Goal: Task Accomplishment & Management: Use online tool/utility

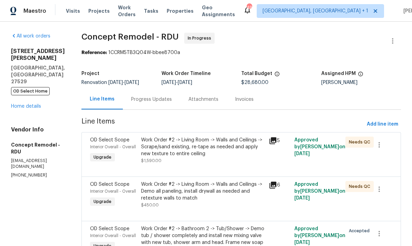
scroll to position [63, 0]
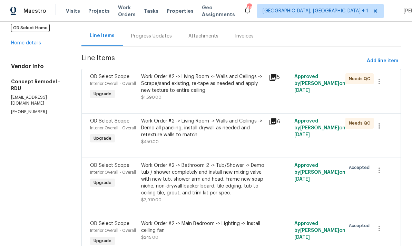
click at [189, 131] on div "Work Order #2 -> Living Room -> Walls and Ceilings -> Demo all paneling, instal…" at bounding box center [202, 128] width 123 height 21
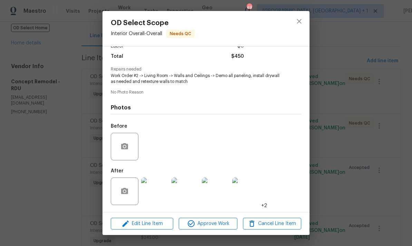
scroll to position [54, 0]
click at [351, 103] on div "OD Select Scope Interior Overall - Overall Needs QC Vendor Concept Remodel Acco…" at bounding box center [206, 123] width 412 height 246
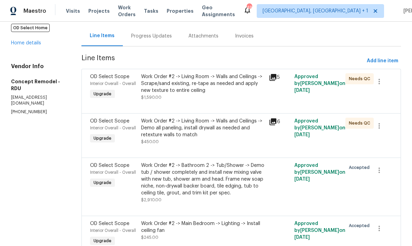
click at [186, 134] on div "Work Order #2 -> Living Room -> Walls and Ceilings -> Demo all paneling, instal…" at bounding box center [202, 128] width 123 height 21
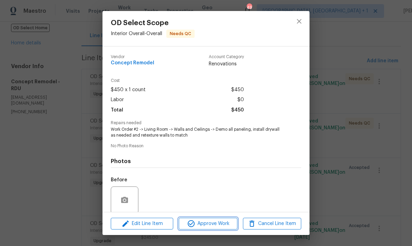
click at [221, 224] on span "Approve Work" at bounding box center [208, 224] width 54 height 9
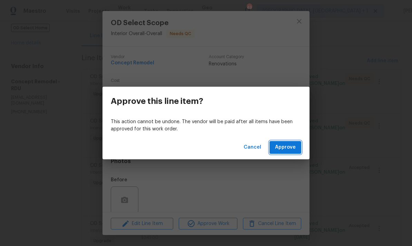
click at [289, 145] on span "Approve" at bounding box center [285, 147] width 21 height 9
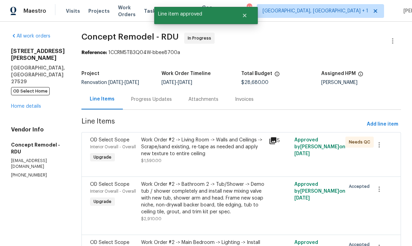
scroll to position [16, 0]
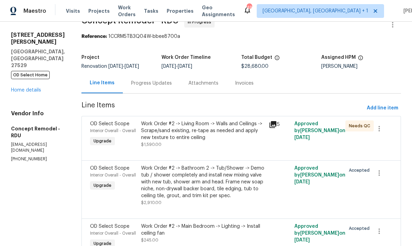
click at [216, 136] on div "Work Order #2 -> Living Room -> Walls and Ceilings -> Scrape/sand existing, re-…" at bounding box center [202, 131] width 123 height 21
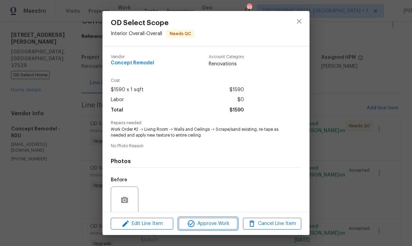
click at [215, 223] on span "Approve Work" at bounding box center [208, 224] width 54 height 9
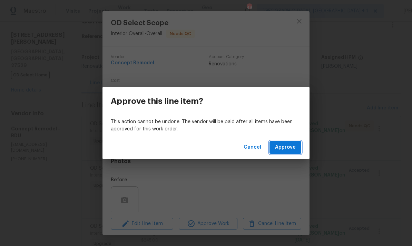
click at [285, 143] on button "Approve" at bounding box center [285, 147] width 32 height 13
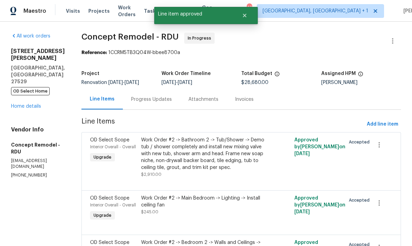
scroll to position [0, 0]
click at [29, 104] on link "Home details" at bounding box center [26, 106] width 30 height 5
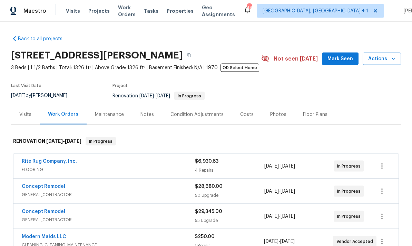
scroll to position [26, 0]
click at [52, 210] on link "Concept Remodel" at bounding box center [43, 212] width 43 height 5
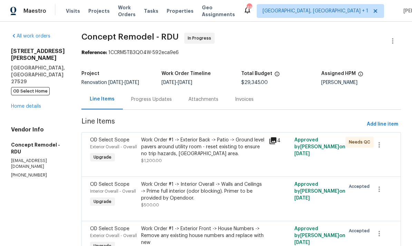
click at [186, 153] on div "Work Order #1 -> Exterior Back -> Patio -> Ground level pavers around utility r…" at bounding box center [202, 147] width 123 height 21
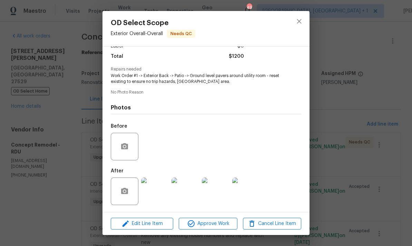
scroll to position [55, 0]
click at [156, 195] on img at bounding box center [155, 192] width 28 height 28
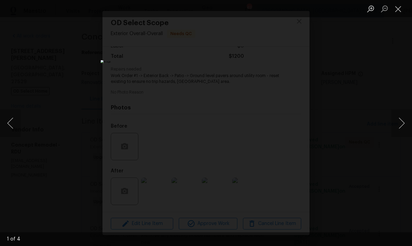
click at [388, 161] on div "Lightbox" at bounding box center [206, 123] width 412 height 246
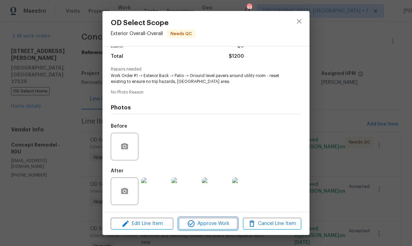
click at [219, 223] on span "Approve Work" at bounding box center [208, 224] width 54 height 9
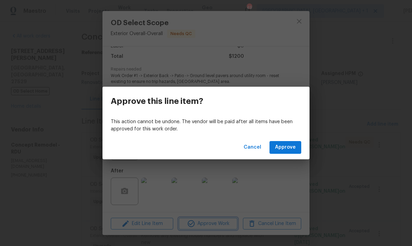
click at [350, 125] on div "Approve this line item? This action cannot be undone. The vendor will be paid a…" at bounding box center [206, 123] width 412 height 246
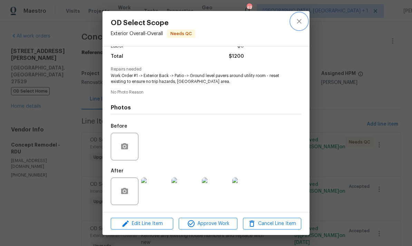
click at [296, 21] on icon "close" at bounding box center [299, 21] width 8 height 8
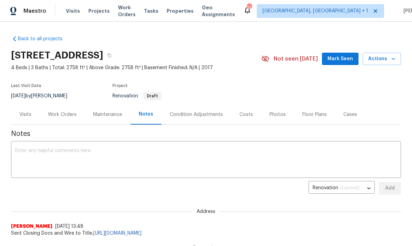
click at [55, 118] on div "Work Orders" at bounding box center [62, 114] width 29 height 7
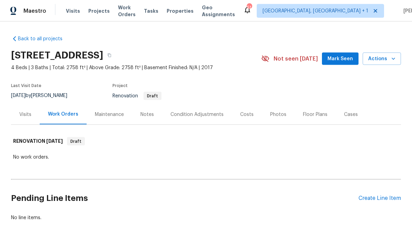
scroll to position [15, 0]
click at [377, 195] on div "Create Line Item" at bounding box center [379, 198] width 42 height 7
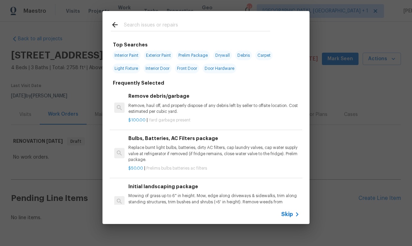
click at [140, 26] on input "text" at bounding box center [197, 26] width 146 height 10
type input "Land"
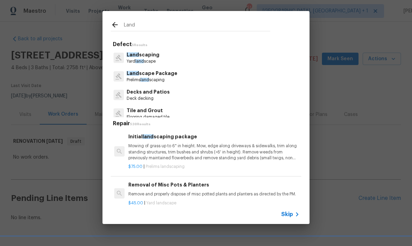
click at [154, 74] on p "Land scape Package" at bounding box center [151, 73] width 51 height 7
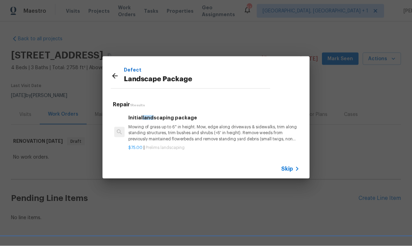
click at [173, 129] on p "Mowing of grass up to 6" in height. Mow, edge along driveways & sidewalks, trim…" at bounding box center [213, 133] width 171 height 18
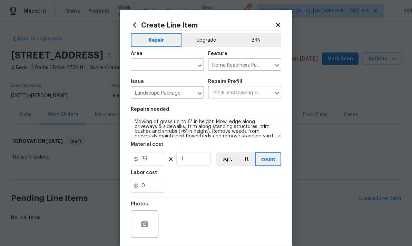
scroll to position [16, 0]
click at [154, 67] on input "text" at bounding box center [158, 65] width 54 height 11
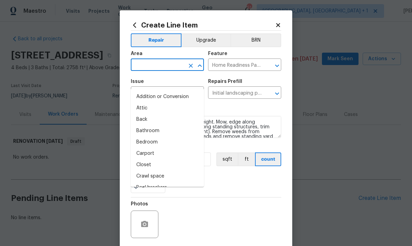
scroll to position [15, 0]
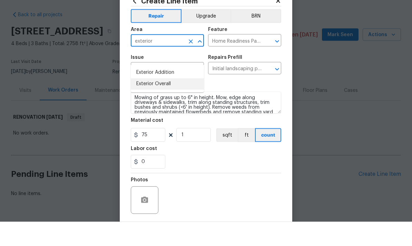
click at [158, 103] on li "Exterior Overall" at bounding box center [167, 108] width 73 height 11
type input "Exterior Overall"
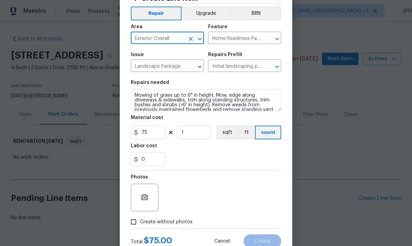
scroll to position [26, 0]
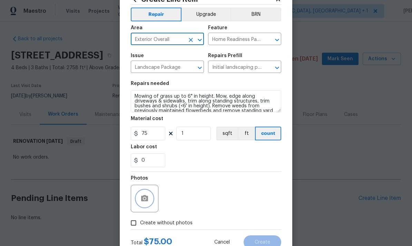
click at [142, 201] on icon "button" at bounding box center [144, 198] width 7 height 6
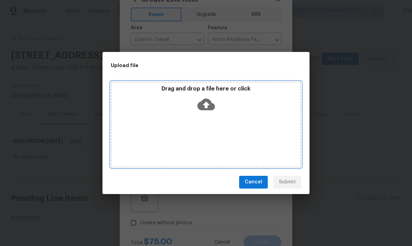
click at [203, 99] on icon at bounding box center [206, 105] width 18 height 18
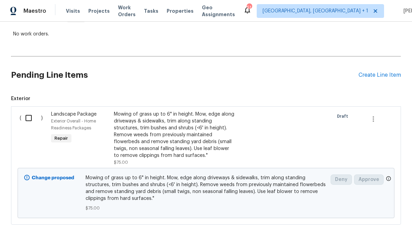
scroll to position [123, 0]
click at [372, 72] on div "Create Line Item" at bounding box center [379, 75] width 42 height 7
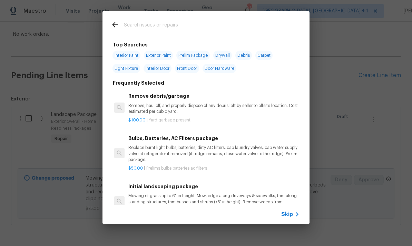
click at [141, 26] on input "text" at bounding box center [197, 26] width 146 height 10
click at [140, 26] on input "text" at bounding box center [197, 26] width 146 height 10
type input "Ckean"
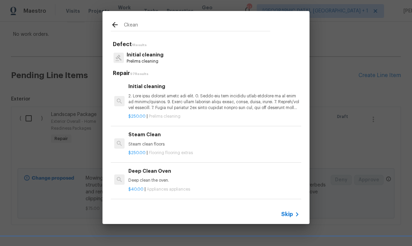
click at [145, 55] on p "Initial cleaning" at bounding box center [144, 54] width 37 height 7
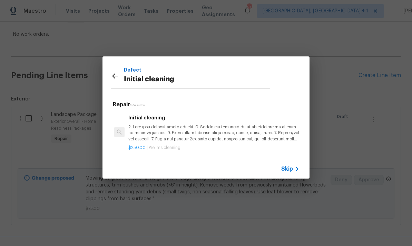
click at [190, 133] on p at bounding box center [213, 133] width 171 height 18
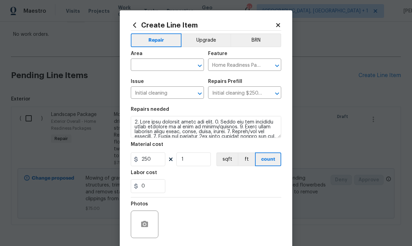
click at [156, 66] on input "text" at bounding box center [158, 65] width 54 height 11
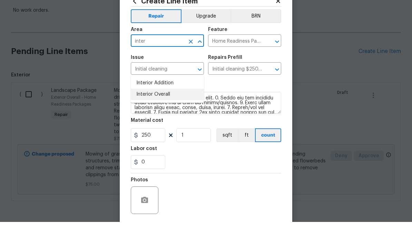
click at [161, 113] on li "Interior Overall" at bounding box center [167, 118] width 73 height 11
type input "Interior Overall"
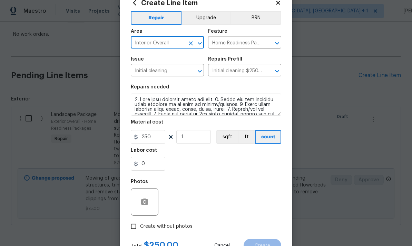
scroll to position [29, 0]
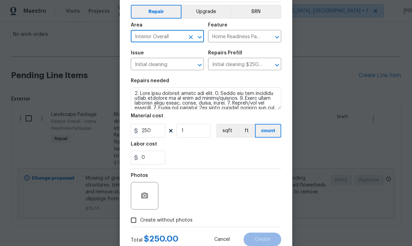
click at [140, 222] on input "Create without photos" at bounding box center [133, 220] width 13 height 13
checkbox input "true"
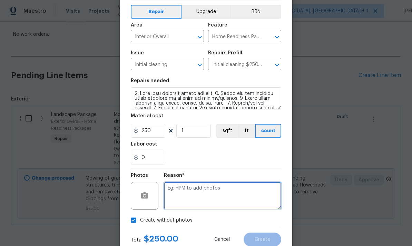
click at [184, 190] on textarea at bounding box center [222, 196] width 117 height 28
type textarea "To come"
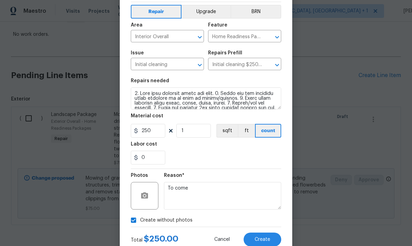
click at [261, 232] on div "Total $ 250.00 Cancel Create" at bounding box center [206, 236] width 150 height 19
click at [264, 235] on button "Create" at bounding box center [262, 240] width 38 height 14
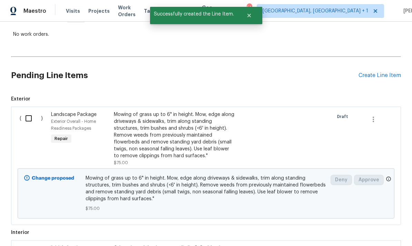
click at [377, 72] on div "Create Line Item" at bounding box center [379, 75] width 42 height 7
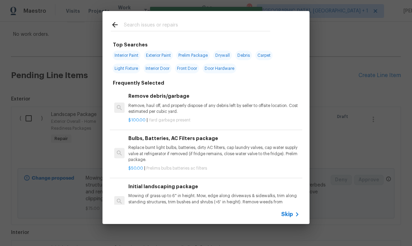
click at [145, 25] on input "text" at bounding box center [197, 26] width 146 height 10
click at [145, 24] on input "text" at bounding box center [197, 26] width 146 height 10
type input "Floor"
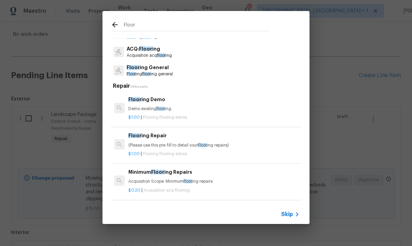
scroll to position [23, 0]
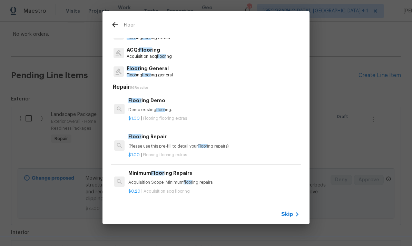
click at [153, 71] on p "Floor ing General" at bounding box center [149, 68] width 46 height 7
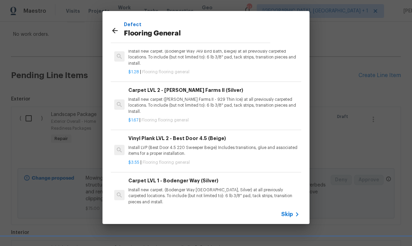
scroll to position [309, 0]
click at [190, 188] on p "Install new carpet. (Bodenger Way [GEOGRAPHIC_DATA], Silver) at all previously …" at bounding box center [213, 197] width 171 height 18
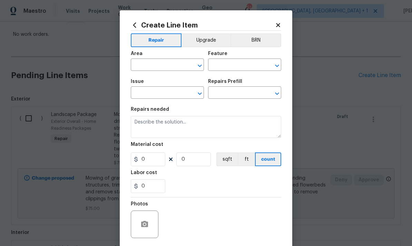
click at [190, 198] on div "Photos" at bounding box center [206, 220] width 150 height 45
type input "Overall Flooring"
type input "Flooring General"
type textarea "Install new carpet. (Bodenger Way [GEOGRAPHIC_DATA], Silver) at all previously …"
type input "1"
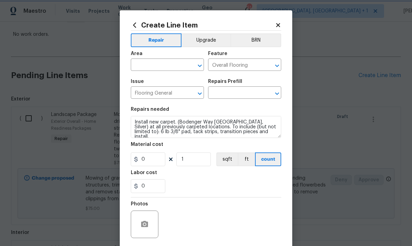
type input "Carpet LVL 1 - Bodenger Way (Silver) $1.28"
type input "1.28"
click at [154, 64] on input "text" at bounding box center [158, 65] width 54 height 11
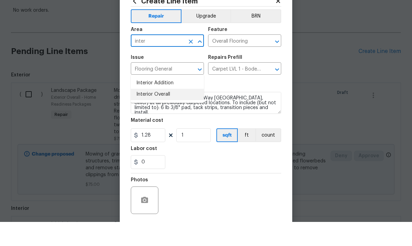
click at [161, 113] on li "Interior Overall" at bounding box center [167, 118] width 73 height 11
type input "Interior Overall"
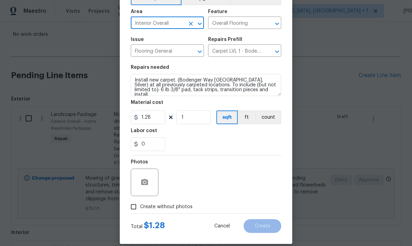
scroll to position [42, 0]
click at [137, 209] on input "Create without photos" at bounding box center [133, 207] width 13 height 13
checkbox input "true"
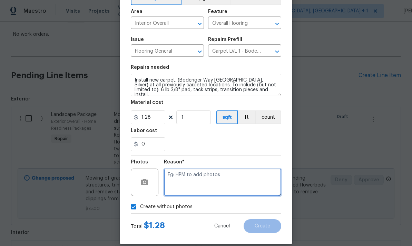
click at [185, 180] on textarea at bounding box center [222, 183] width 117 height 28
type textarea "To come"
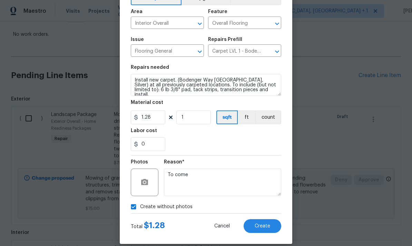
click at [260, 227] on span "Create" at bounding box center [262, 226] width 16 height 5
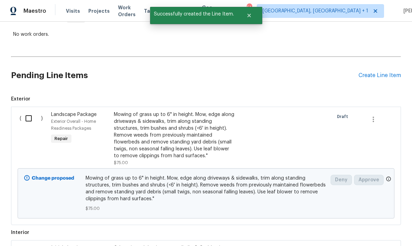
click at [369, 72] on div "Create Line Item" at bounding box center [379, 75] width 42 height 7
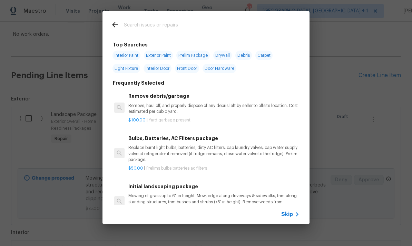
click at [134, 22] on input "text" at bounding box center [197, 26] width 146 height 10
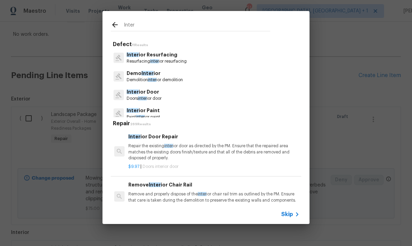
type input "Inter"
click at [368, 139] on div "Inter Defect 11 Results Inter ior Resurfacing Resurfacing inter ior resurfacing…" at bounding box center [206, 117] width 412 height 235
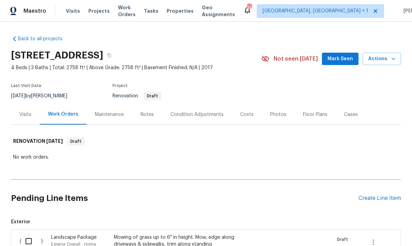
scroll to position [0, 0]
click at [371, 195] on div "Create Line Item" at bounding box center [379, 198] width 42 height 7
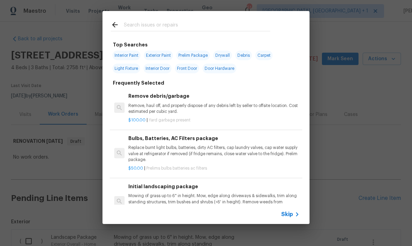
click at [138, 28] on input "text" at bounding box center [197, 26] width 146 height 10
click at [137, 28] on input "text" at bounding box center [197, 26] width 146 height 10
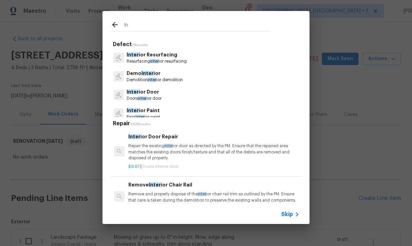
type input "I"
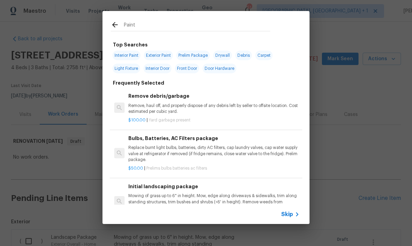
type input "Paint"
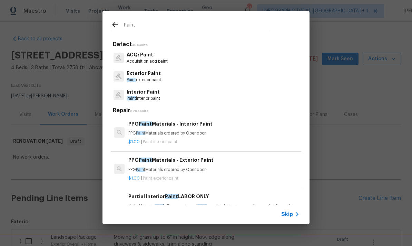
click at [148, 95] on p "Interior Paint" at bounding box center [142, 92] width 33 height 7
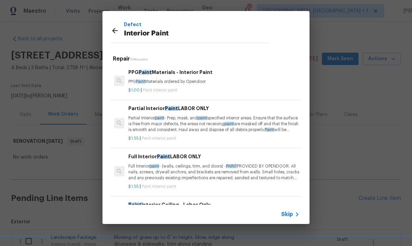
click at [181, 161] on div "Full Interior Paint LABOR ONLY Full Interior paint - (walls, ceilings, trim, an…" at bounding box center [213, 167] width 171 height 28
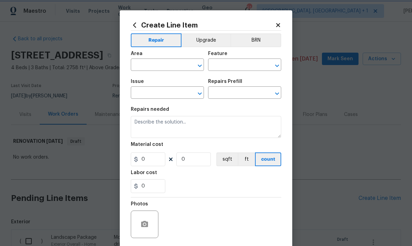
type input "Overall Paint"
type input "Interior Paint"
type input "Full Interior Paint LABOR ONLY $1.55"
type textarea "Full Interior paint - (walls, ceilings, trim, and doors) - PAINT PROVIDED BY OP…"
type input "1.55"
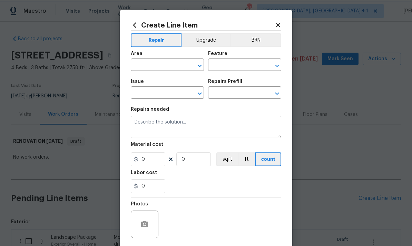
type input "1"
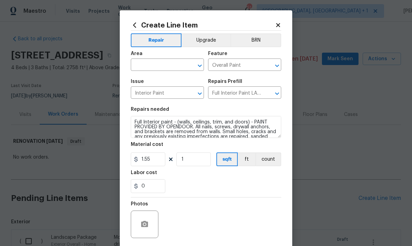
click at [149, 63] on input "text" at bounding box center [158, 65] width 54 height 11
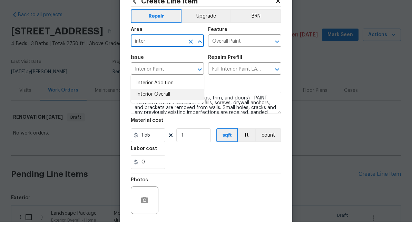
click at [161, 113] on li "Interior Overall" at bounding box center [167, 118] width 73 height 11
type input "Interior Overall"
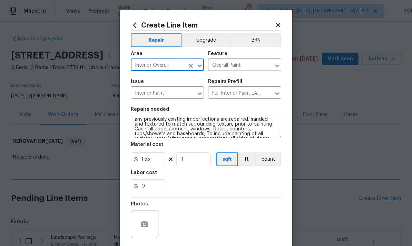
scroll to position [18, 0]
click at [193, 163] on input "1" at bounding box center [193, 160] width 34 height 14
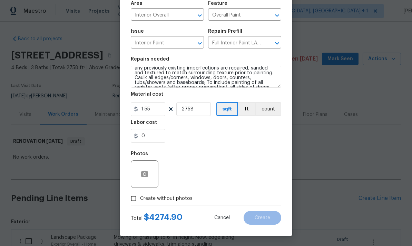
scroll to position [52, 0]
type input "2758"
click at [136, 204] on input "Create without photos" at bounding box center [133, 198] width 13 height 13
checkbox input "true"
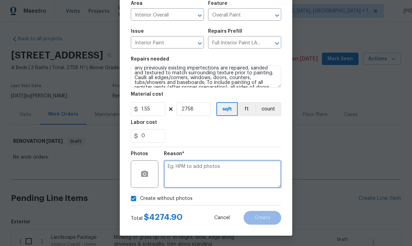
click at [181, 168] on textarea at bounding box center [222, 175] width 117 height 28
type textarea "To come"
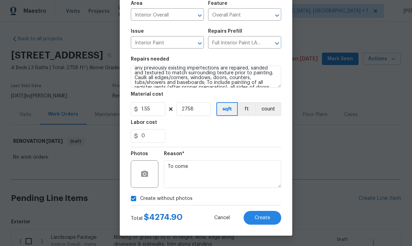
click at [265, 214] on button "Create" at bounding box center [262, 218] width 38 height 14
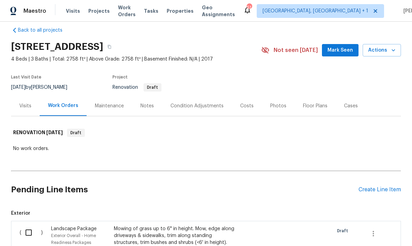
scroll to position [6, 0]
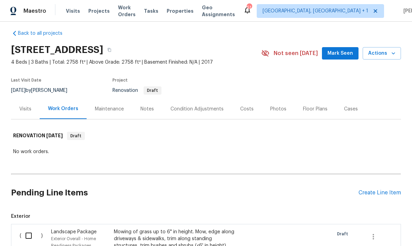
click at [377, 190] on div "Create Line Item" at bounding box center [379, 193] width 42 height 7
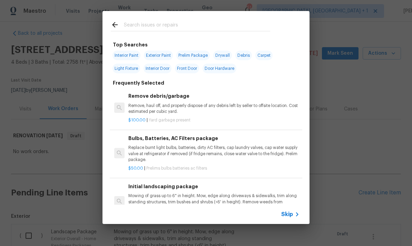
click at [144, 22] on input "text" at bounding box center [197, 26] width 146 height 10
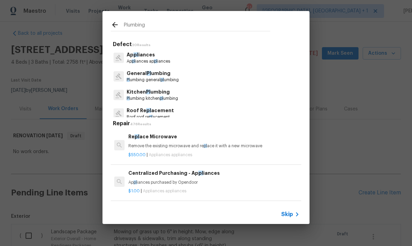
type input "Plumbing"
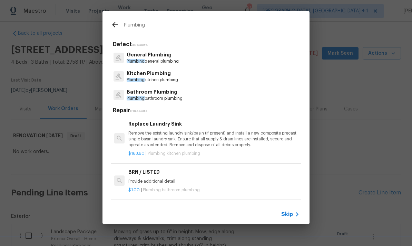
click at [160, 91] on p "Bathroom Plumbing" at bounding box center [154, 92] width 56 height 7
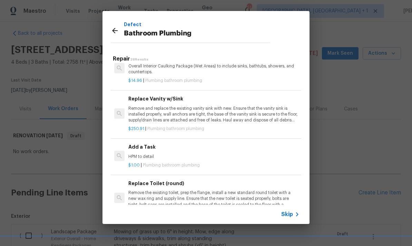
scroll to position [1012, 0]
click at [148, 143] on h6 "Add a Task" at bounding box center [213, 147] width 171 height 8
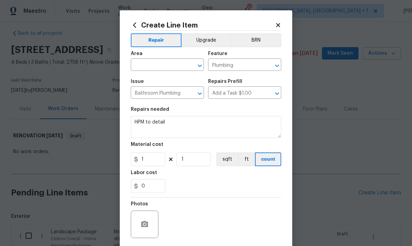
click at [156, 65] on input "text" at bounding box center [158, 65] width 54 height 11
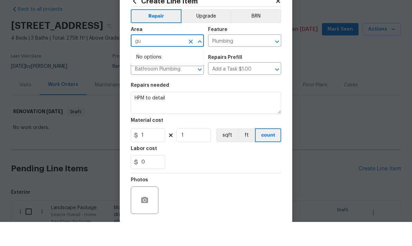
type input "g"
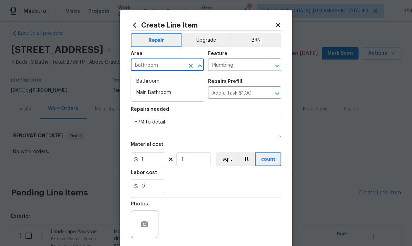
type input "bathroom"
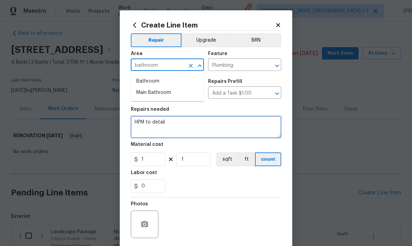
click at [165, 124] on textarea "HPM to detail" at bounding box center [206, 127] width 150 height 22
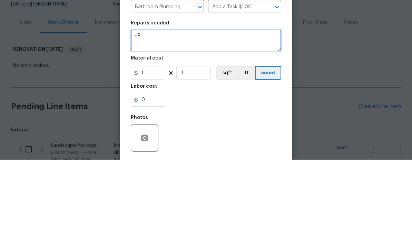
type textarea "H"
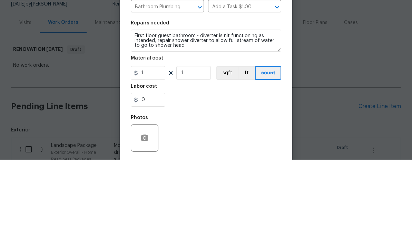
scroll to position [26, 0]
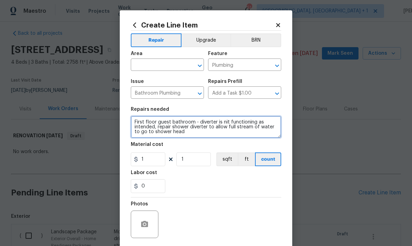
type textarea "First floor guest bathroom - diverter is nit functioning as intended, repair sh…"
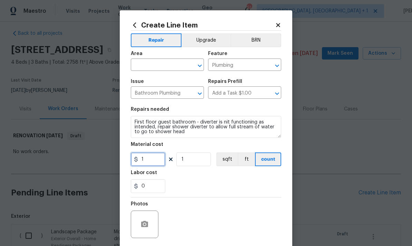
click at [152, 163] on input "1" at bounding box center [148, 160] width 34 height 14
type input "50"
click at [150, 66] on input "text" at bounding box center [158, 65] width 54 height 11
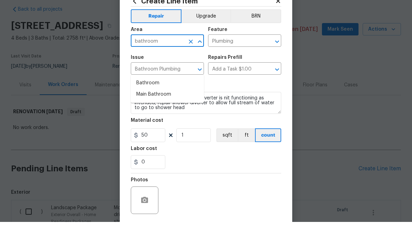
click at [149, 102] on li "Bathroom" at bounding box center [167, 107] width 73 height 11
type input "Bathroom"
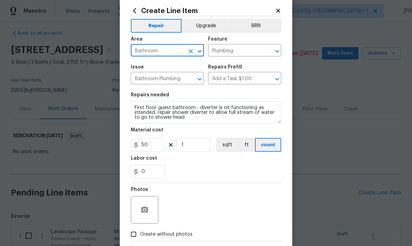
scroll to position [19, 0]
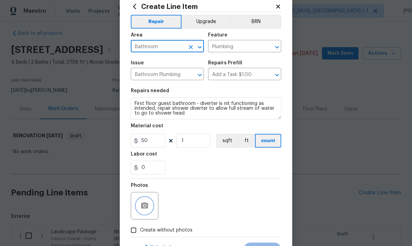
click at [143, 203] on icon "button" at bounding box center [144, 206] width 8 height 8
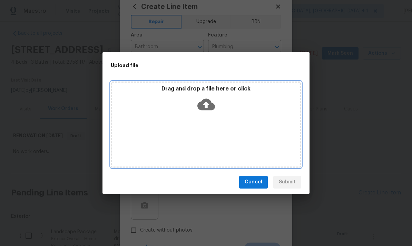
click at [206, 103] on icon at bounding box center [206, 105] width 18 height 18
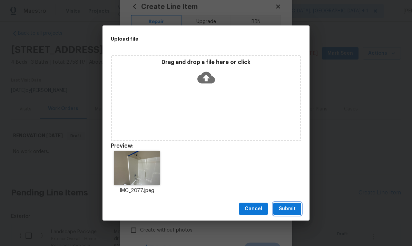
click at [287, 212] on span "Submit" at bounding box center [287, 209] width 17 height 9
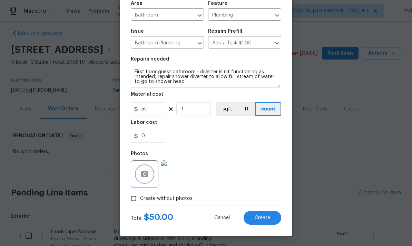
scroll to position [52, 0]
click at [257, 216] on span "Create" at bounding box center [262, 218] width 16 height 5
type input "0"
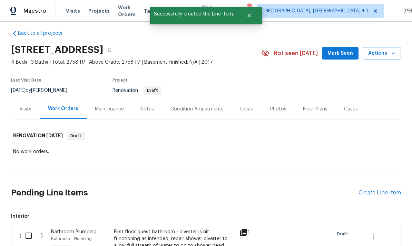
scroll to position [34, 0]
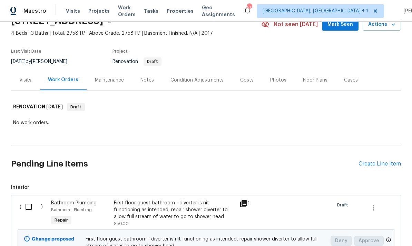
click at [383, 161] on div "Create Line Item" at bounding box center [379, 164] width 42 height 7
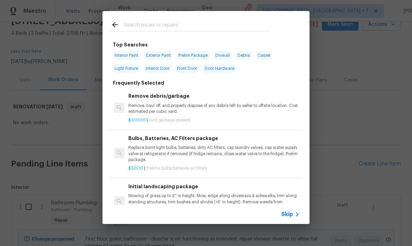
click at [144, 23] on input "text" at bounding box center [197, 26] width 146 height 10
type input "Lighting"
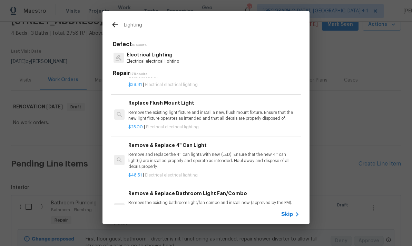
scroll to position [171, 0]
click at [225, 111] on p "Remove the existing light fixture and install a new, flush mount fixture. Ensur…" at bounding box center [213, 116] width 171 height 12
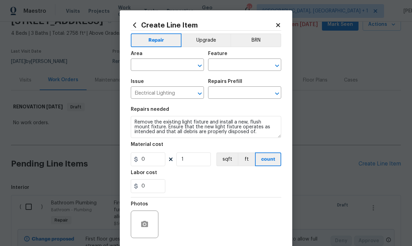
type input "Replace Flush Mount Light $25.00"
type input "25"
click at [152, 64] on input "text" at bounding box center [158, 65] width 54 height 11
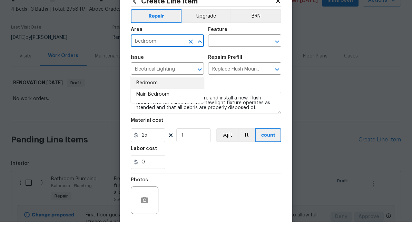
click at [149, 102] on li "Bedroom" at bounding box center [167, 107] width 73 height 11
type input "Bedroom"
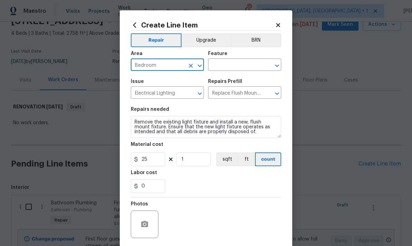
click at [234, 60] on div "Feature" at bounding box center [244, 55] width 73 height 9
click at [228, 65] on input "text" at bounding box center [235, 65] width 54 height 11
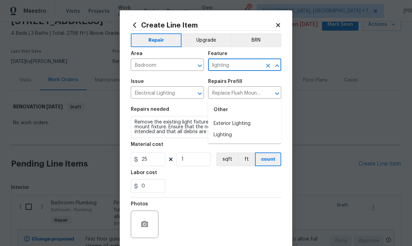
click at [225, 130] on li "Lighting" at bounding box center [244, 135] width 73 height 11
type input "Lighting"
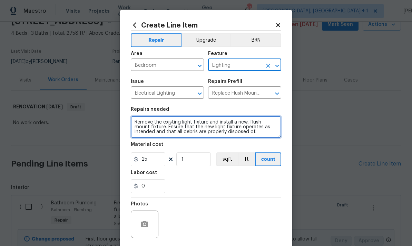
click at [245, 135] on textarea "Remove the existing light fixture and install a new, flush mount fixture. Ensur…" at bounding box center [206, 127] width 150 height 22
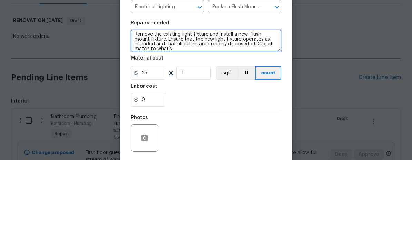
scroll to position [1, 0]
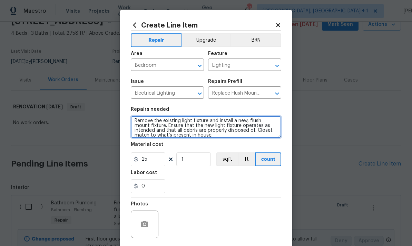
type textarea "Remove the existing light fixture and install a new, flush mount fixture. Ensur…"
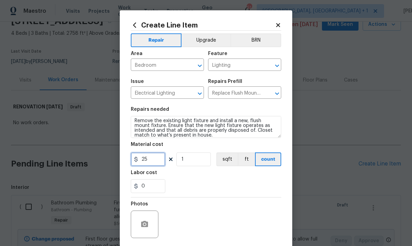
click at [155, 164] on input "25" at bounding box center [148, 160] width 34 height 14
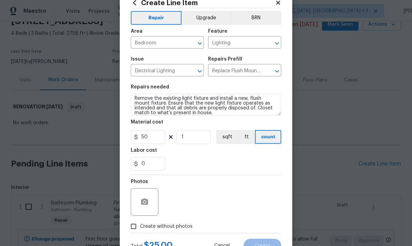
scroll to position [34, 0]
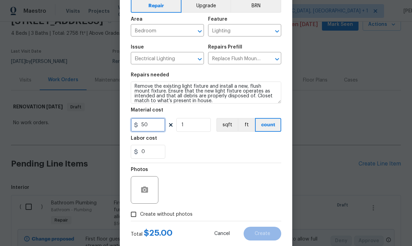
type input "50"
click at [143, 188] on icon "button" at bounding box center [144, 190] width 8 height 8
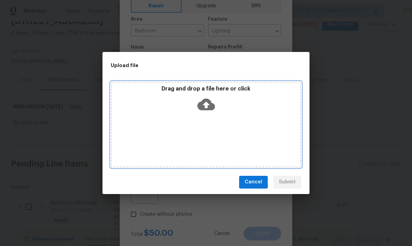
click at [209, 101] on icon at bounding box center [206, 105] width 18 height 12
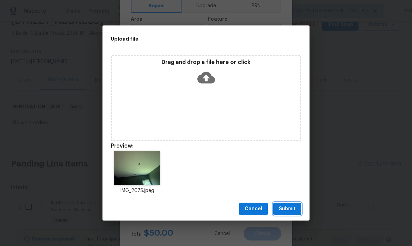
click at [288, 206] on span "Submit" at bounding box center [287, 209] width 17 height 9
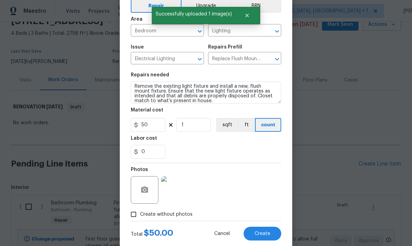
click at [265, 231] on button "Create" at bounding box center [262, 234] width 38 height 14
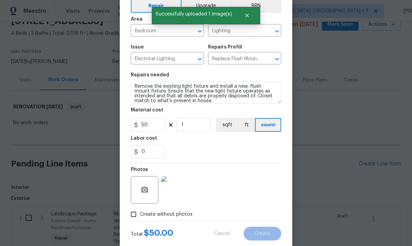
type input "0"
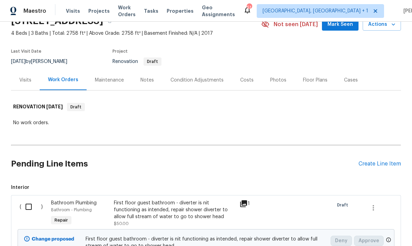
click at [373, 161] on div "Create Line Item" at bounding box center [379, 164] width 42 height 7
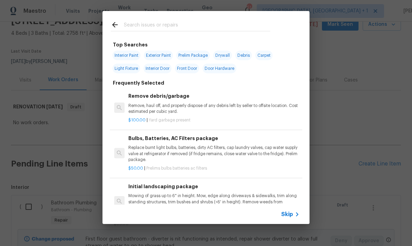
click at [138, 21] on input "text" at bounding box center [197, 26] width 146 height 10
type input "Primer"
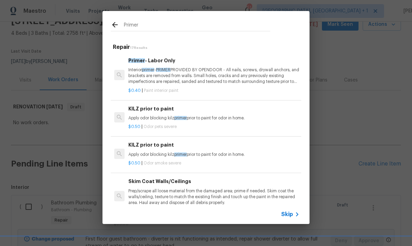
click at [214, 69] on p "Interior primer - PRIMER PROVIDED BY OPENDOOR - All nails, screws, drywall anch…" at bounding box center [213, 76] width 171 height 18
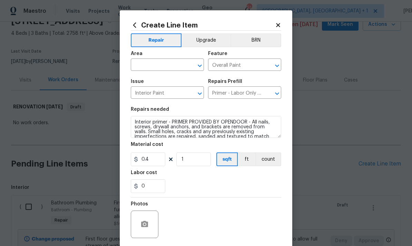
click at [152, 63] on input "text" at bounding box center [158, 65] width 54 height 11
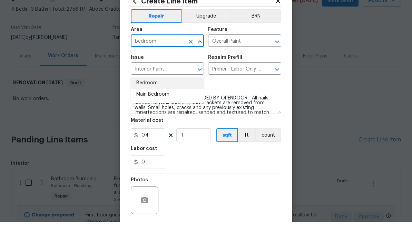
click at [152, 102] on li "Bedroom" at bounding box center [167, 107] width 73 height 11
type input "Bedroom"
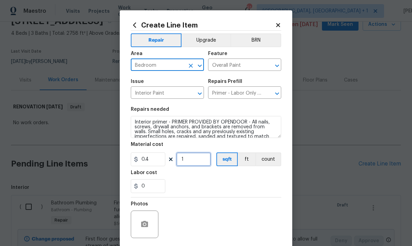
click at [186, 158] on input "1" at bounding box center [193, 160] width 34 height 14
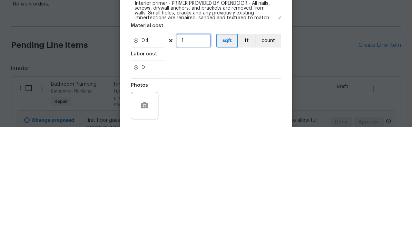
click at [198, 153] on input "1" at bounding box center [193, 160] width 34 height 14
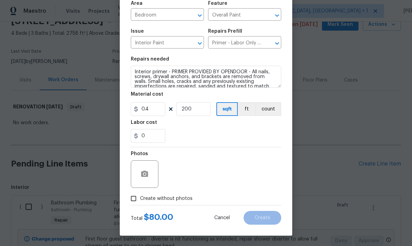
scroll to position [52, 0]
click at [145, 169] on button "button" at bounding box center [144, 174] width 17 height 17
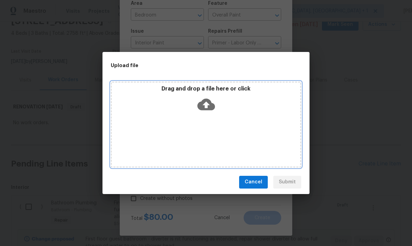
click at [209, 101] on icon at bounding box center [206, 105] width 18 height 12
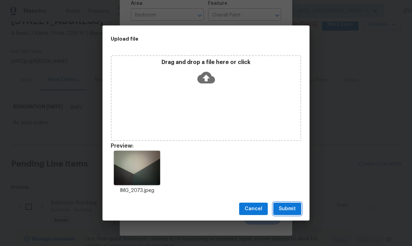
click at [295, 209] on span "Submit" at bounding box center [287, 209] width 17 height 9
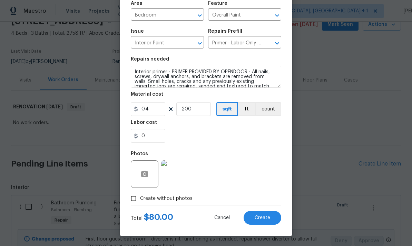
click at [262, 220] on span "Create" at bounding box center [262, 218] width 16 height 5
click at [260, 210] on div "Total $ 80.00 Cancel Create" at bounding box center [206, 215] width 150 height 19
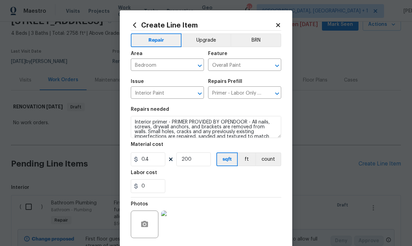
scroll to position [0, 0]
type input "0"
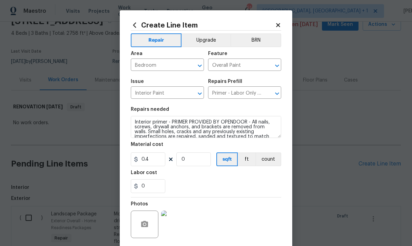
type input "0"
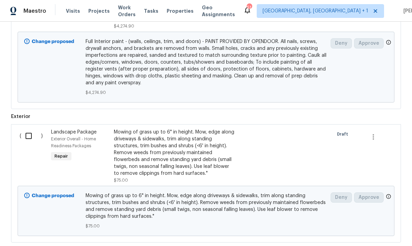
scroll to position [1114, 0]
click at [28, 129] on input "checkbox" at bounding box center [31, 136] width 20 height 14
checkbox input "true"
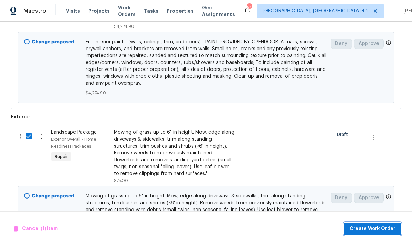
click at [386, 232] on span "Create Work Order" at bounding box center [372, 229] width 46 height 9
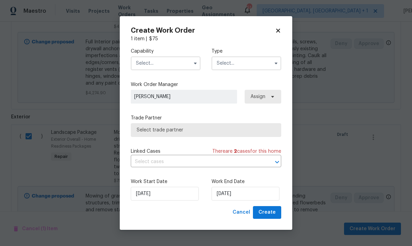
click at [172, 68] on input "text" at bounding box center [166, 64] width 70 height 14
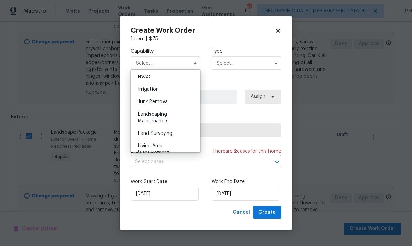
scroll to position [417, 0]
click at [169, 116] on div "Landscaping Maintenance" at bounding box center [165, 117] width 66 height 19
type input "Landscaping Maintenance"
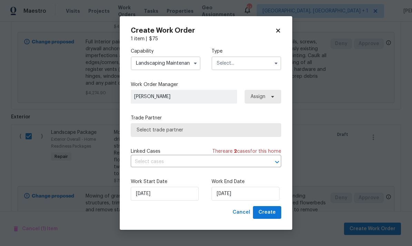
click at [260, 62] on input "text" at bounding box center [246, 64] width 70 height 14
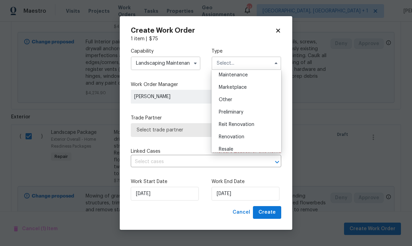
scroll to position [126, 0]
click at [246, 124] on div "Renovation" at bounding box center [246, 125] width 66 height 12
type input "Renovation"
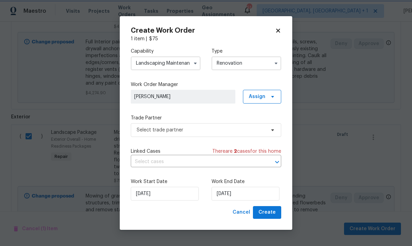
scroll to position [0, 0]
click at [271, 131] on icon at bounding box center [273, 131] width 6 height 6
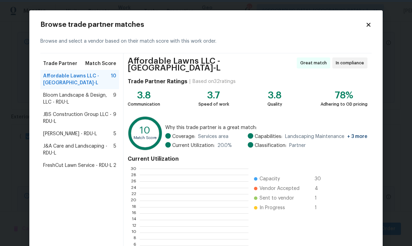
scroll to position [1, 1]
click at [93, 100] on span "Bloom Landscape & Design, LLC - RDU-L" at bounding box center [78, 99] width 70 height 14
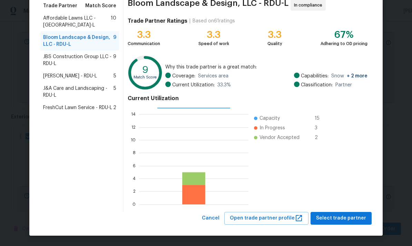
scroll to position [58, 0]
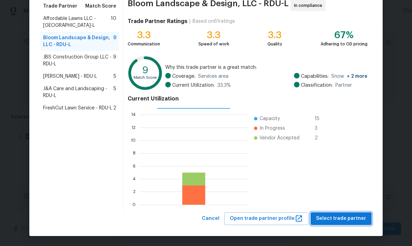
click at [347, 218] on span "Select trade partner" at bounding box center [341, 219] width 50 height 9
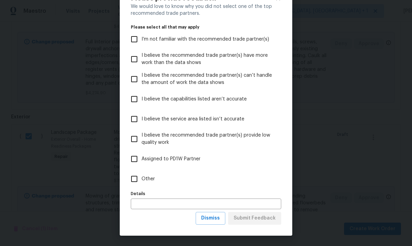
scroll to position [27, 0]
click at [216, 217] on span "Dismiss" at bounding box center [210, 218] width 19 height 9
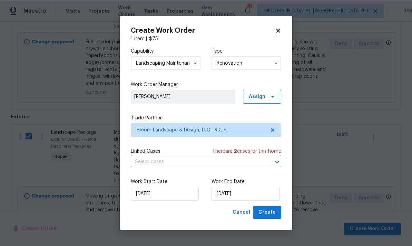
scroll to position [0, 0]
click at [271, 206] on div "Work Start Date [DATE] Work End Date [DATE]" at bounding box center [206, 189] width 150 height 33
click at [271, 215] on span "Create" at bounding box center [266, 213] width 17 height 9
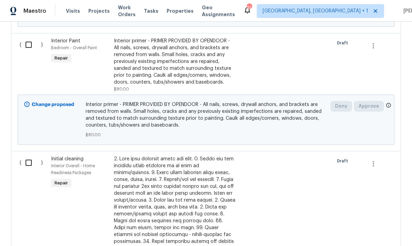
scroll to position [519, 0]
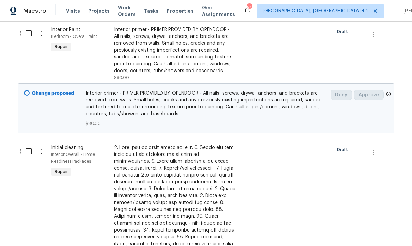
click at [28, 144] on input "checkbox" at bounding box center [31, 151] width 20 height 14
checkbox input "true"
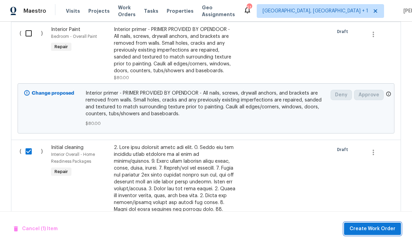
click at [375, 226] on span "Create Work Order" at bounding box center [372, 229] width 46 height 9
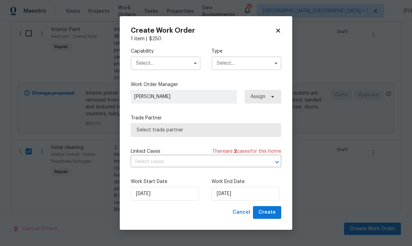
click at [171, 62] on input "text" at bounding box center [166, 64] width 70 height 14
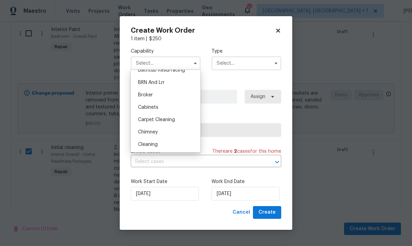
scroll to position [33, 0]
click at [159, 142] on div "Cleaning" at bounding box center [165, 144] width 66 height 12
type input "Cleaning"
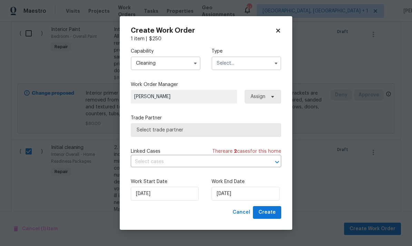
click at [266, 63] on input "text" at bounding box center [246, 64] width 70 height 14
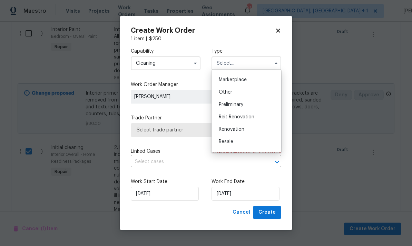
scroll to position [125, 0]
click at [242, 130] on div "Renovation" at bounding box center [246, 127] width 66 height 12
type input "Renovation"
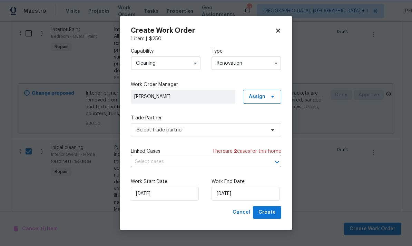
scroll to position [0, 0]
click at [271, 210] on span "Create" at bounding box center [266, 213] width 17 height 9
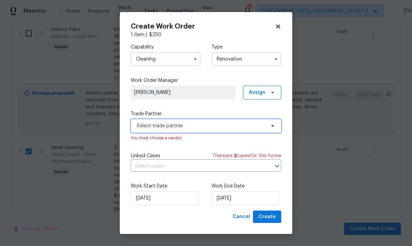
click at [276, 125] on span "Select trade partner" at bounding box center [206, 126] width 150 height 14
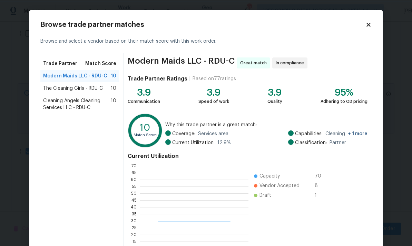
scroll to position [97, 108]
click at [88, 80] on div "Modern Maids LLC - RDU-C 10" at bounding box center [79, 76] width 79 height 12
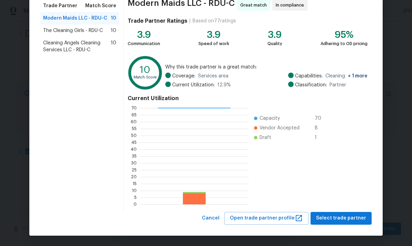
scroll to position [58, 0]
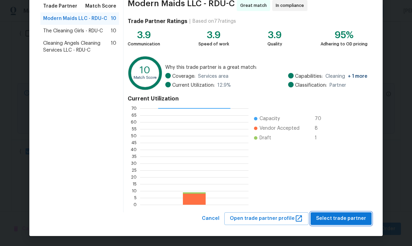
click at [346, 216] on span "Select trade partner" at bounding box center [341, 219] width 50 height 9
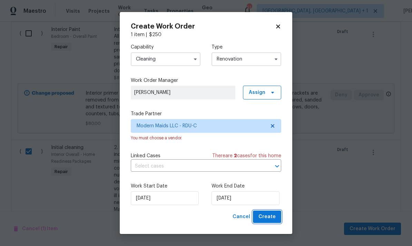
click at [271, 220] on span "Create" at bounding box center [266, 217] width 17 height 9
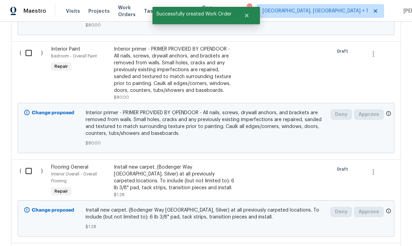
scroll to position [524, 0]
click at [31, 164] on input "checkbox" at bounding box center [31, 171] width 20 height 14
checkbox input "true"
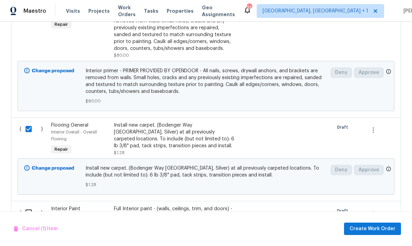
scroll to position [567, 0]
click at [376, 226] on span "Create Work Order" at bounding box center [372, 229] width 46 height 9
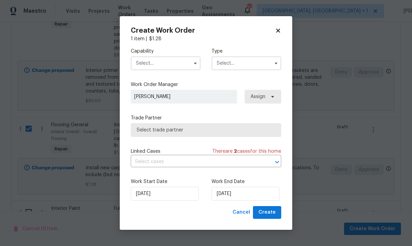
click at [175, 63] on input "text" at bounding box center [166, 64] width 70 height 14
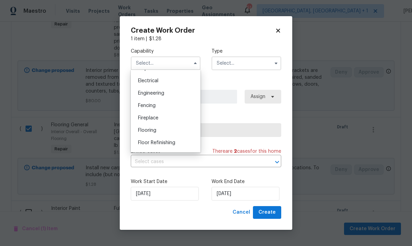
scroll to position [213, 0]
click at [160, 136] on div "Flooring" at bounding box center [165, 132] width 66 height 12
type input "Flooring"
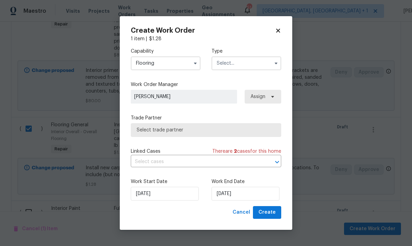
click at [273, 65] on icon "button" at bounding box center [276, 64] width 6 height 6
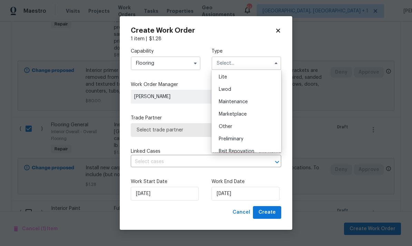
scroll to position [116, 0]
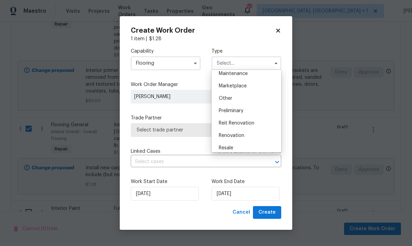
click at [242, 135] on span "Renovation" at bounding box center [232, 135] width 26 height 5
type input "Renovation"
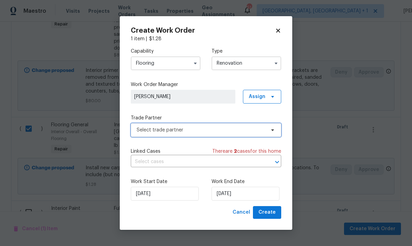
click at [273, 133] on span "Select trade partner" at bounding box center [206, 130] width 150 height 14
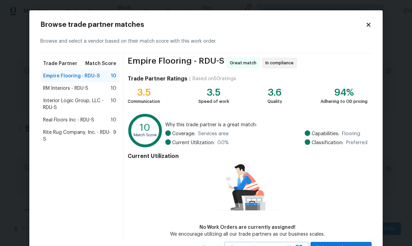
click at [89, 136] on span "Rite Rug Company, Inc. - RDU-S" at bounding box center [78, 136] width 70 height 14
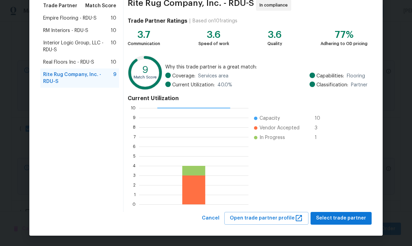
scroll to position [58, 0]
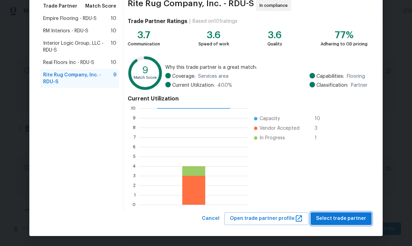
click at [341, 220] on span "Select trade partner" at bounding box center [341, 219] width 50 height 9
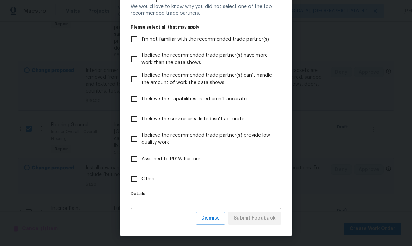
scroll to position [27, 0]
click at [212, 219] on span "Dismiss" at bounding box center [210, 218] width 19 height 9
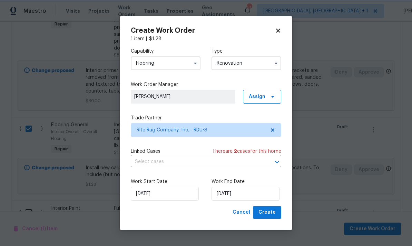
scroll to position [0, 0]
click at [271, 219] on button "Create" at bounding box center [267, 212] width 28 height 13
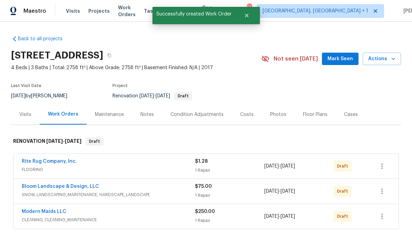
scroll to position [0, 0]
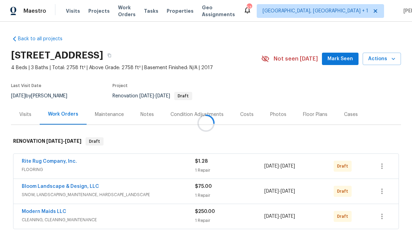
scroll to position [26, 0]
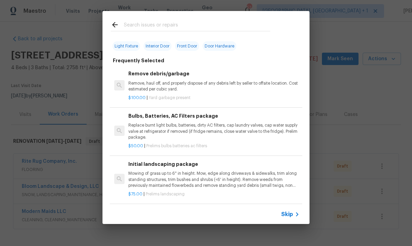
scroll to position [23, 0]
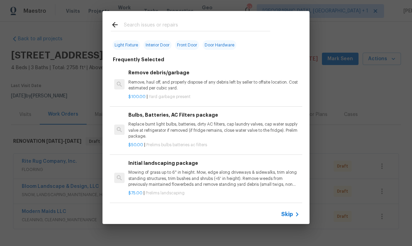
click at [358, 136] on div "Top Searches Interior Paint Exterior Paint Prelim Package Drywall Debris Carpet…" at bounding box center [206, 117] width 412 height 235
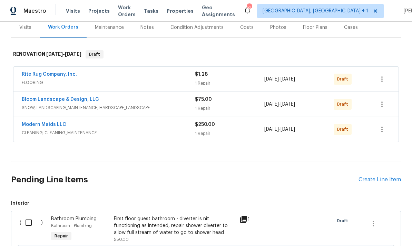
scroll to position [88, 0]
click at [77, 97] on link "Bloom Landscape & Design, LLC" at bounding box center [60, 99] width 77 height 5
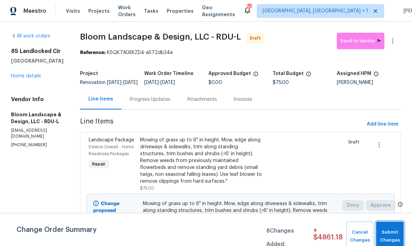
click at [396, 232] on span "Submit Changes" at bounding box center [389, 237] width 21 height 16
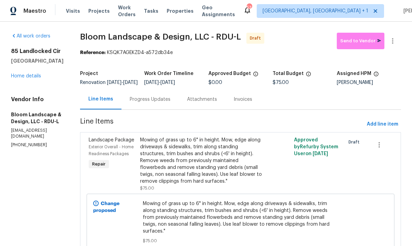
click at [151, 102] on div "Progress Updates" at bounding box center [150, 99] width 41 height 7
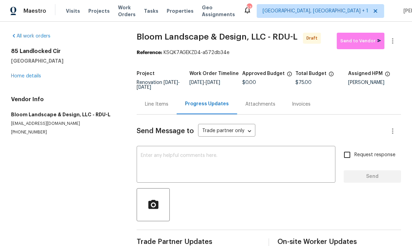
scroll to position [15, 0]
click at [152, 94] on div "Line Items" at bounding box center [156, 104] width 40 height 20
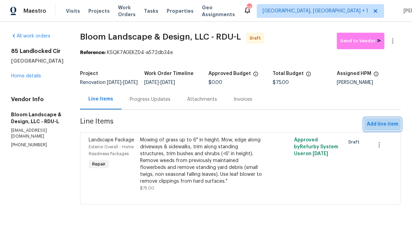
click at [380, 129] on span "Add line item" at bounding box center [381, 124] width 31 height 9
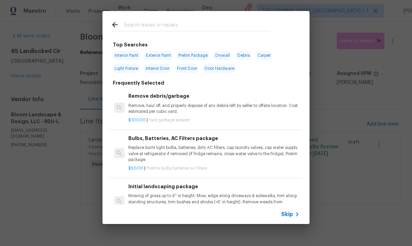
click at [149, 26] on input "text" at bounding box center [197, 26] width 146 height 10
click at [148, 25] on input "text" at bounding box center [197, 26] width 146 height 10
type input "Land"
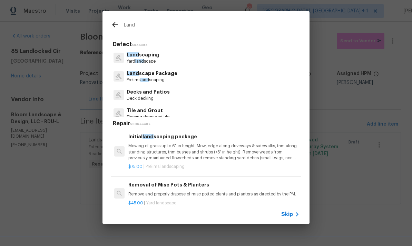
click at [143, 56] on p "Land scaping" at bounding box center [142, 54] width 33 height 7
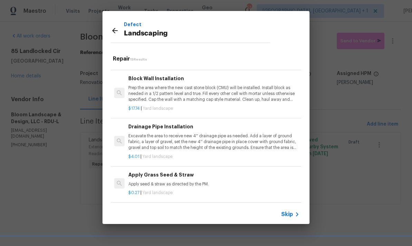
scroll to position [477, 0]
click at [152, 202] on div "Add a Task HPM to detail $1.00 | Yard landscape" at bounding box center [206, 220] width 192 height 39
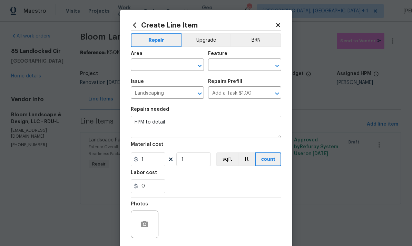
click at [163, 63] on input "text" at bounding box center [158, 65] width 54 height 11
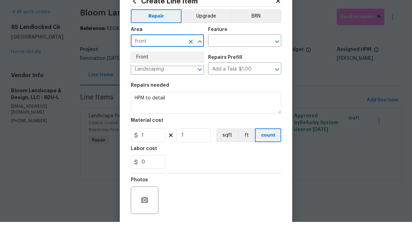
click at [144, 76] on li "Front" at bounding box center [167, 81] width 73 height 11
type input "Front"
click at [231, 60] on input "text" at bounding box center [235, 65] width 54 height 11
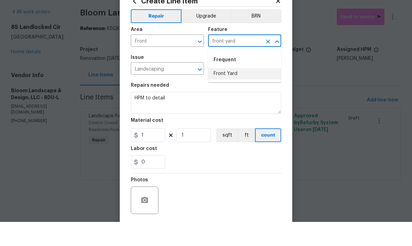
click at [236, 92] on li "Front Yard" at bounding box center [244, 97] width 73 height 11
type input "Front Yard"
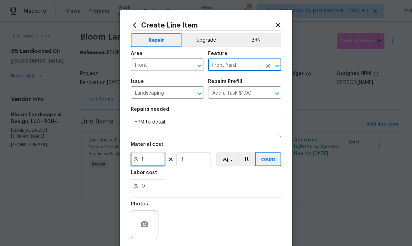
click at [157, 156] on input "1" at bounding box center [148, 160] width 34 height 14
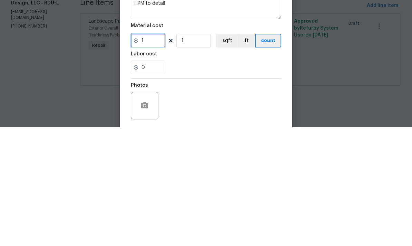
click at [155, 153] on input "1" at bounding box center [148, 160] width 34 height 14
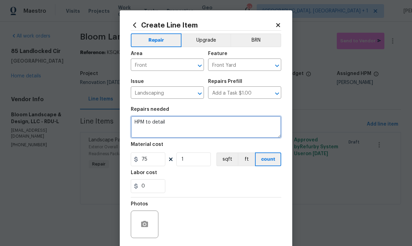
click at [182, 118] on textarea "HPM to detail" at bounding box center [206, 127] width 150 height 22
type input "75"
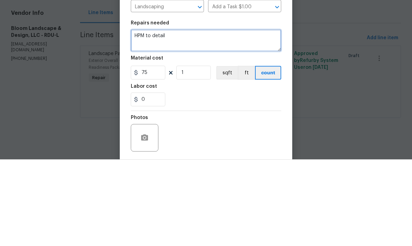
click at [173, 116] on textarea "HPM to detail" at bounding box center [206, 127] width 150 height 22
type textarea "H"
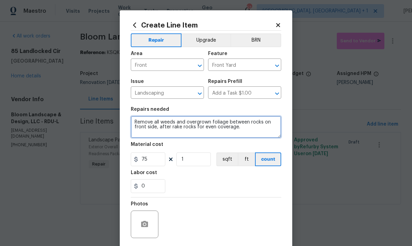
type textarea "Remove all weeds and overgrown foliage between rocks on front side, after rake …"
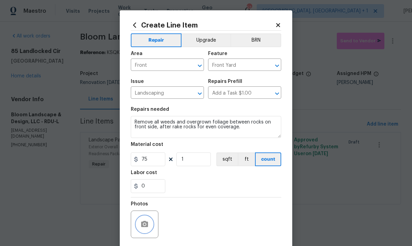
click at [148, 225] on icon "button" at bounding box center [144, 224] width 7 height 6
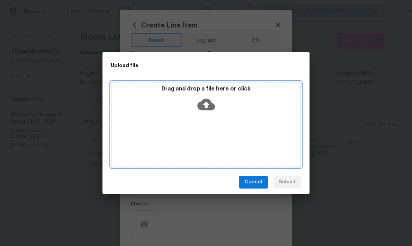
click at [209, 106] on icon at bounding box center [206, 105] width 18 height 12
